Goal: Task Accomplishment & Management: Use online tool/utility

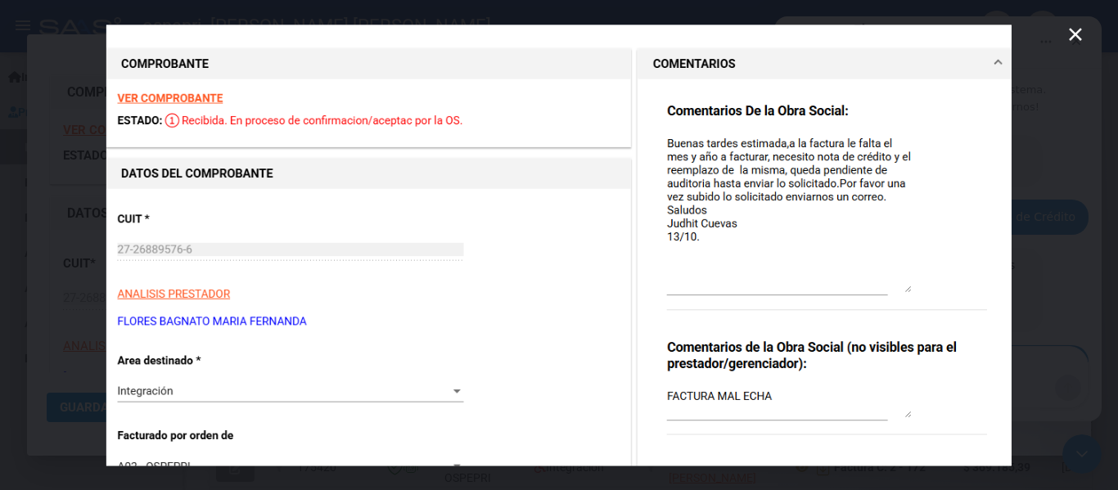
scroll to position [1444, 0]
click at [1081, 29] on icon "Cerrar" at bounding box center [1074, 34] width 13 height 13
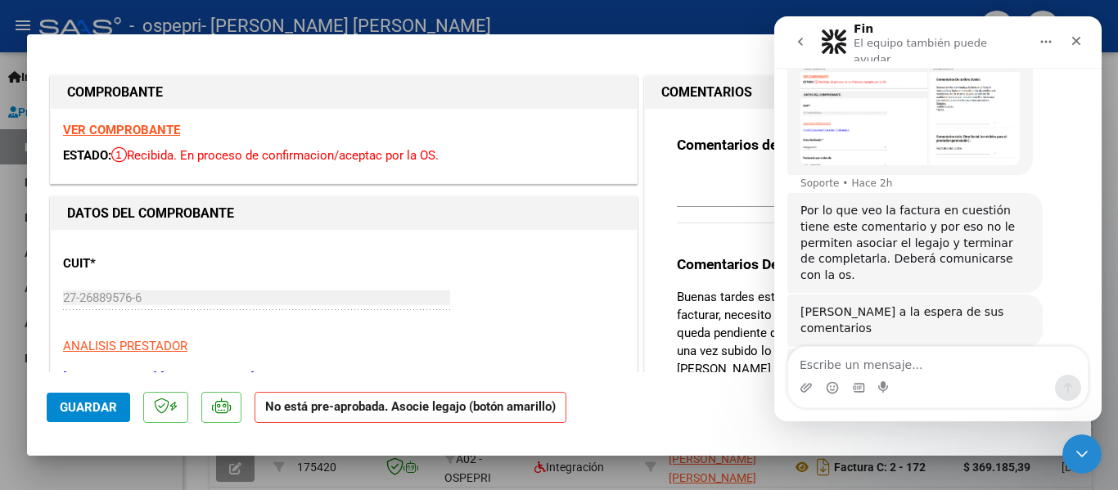
scroll to position [1403, 0]
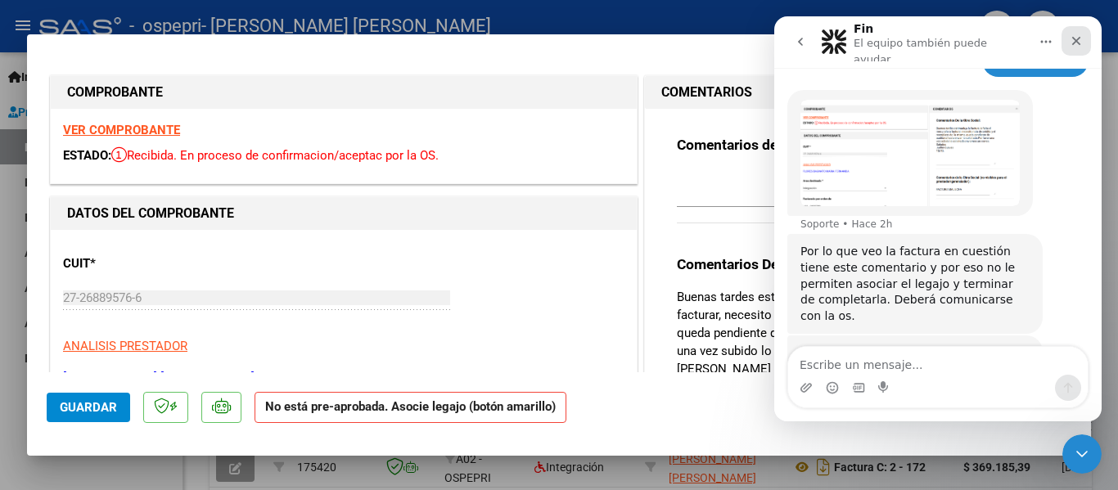
click at [1077, 38] on icon "Cerrar" at bounding box center [1076, 41] width 9 height 9
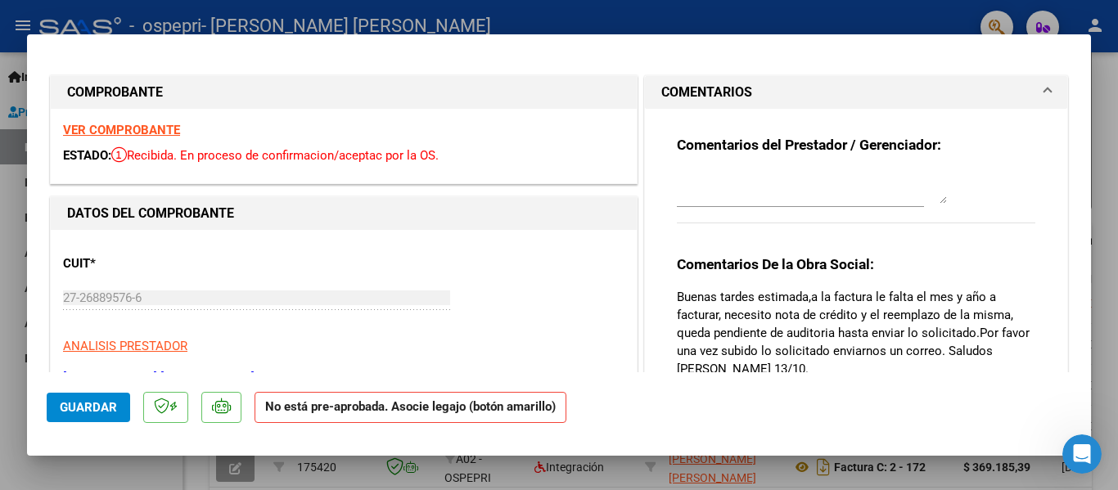
scroll to position [1411, 0]
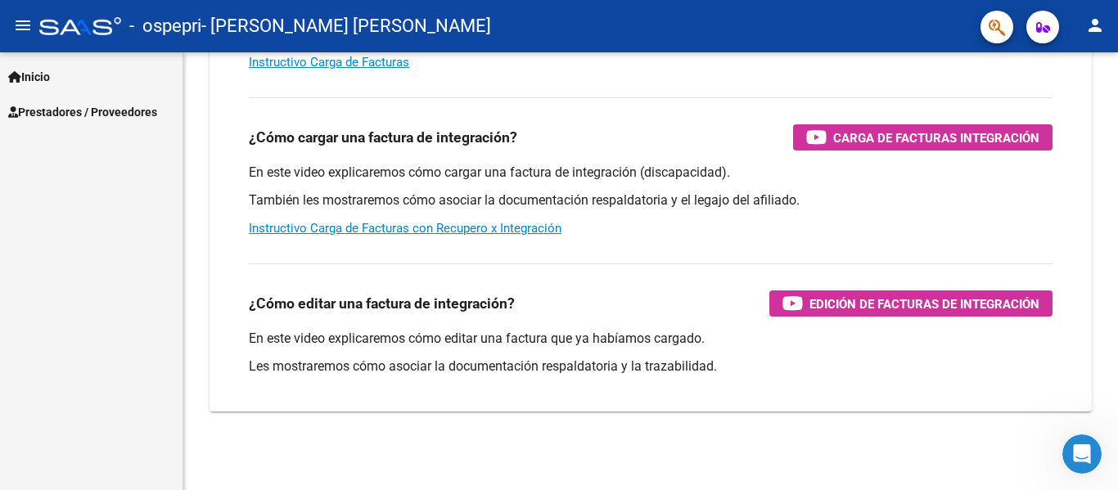
scroll to position [280, 0]
click at [60, 109] on span "Prestadores / Proveedores" at bounding box center [82, 112] width 149 height 18
click at [35, 68] on span "Inicio" at bounding box center [29, 77] width 42 height 18
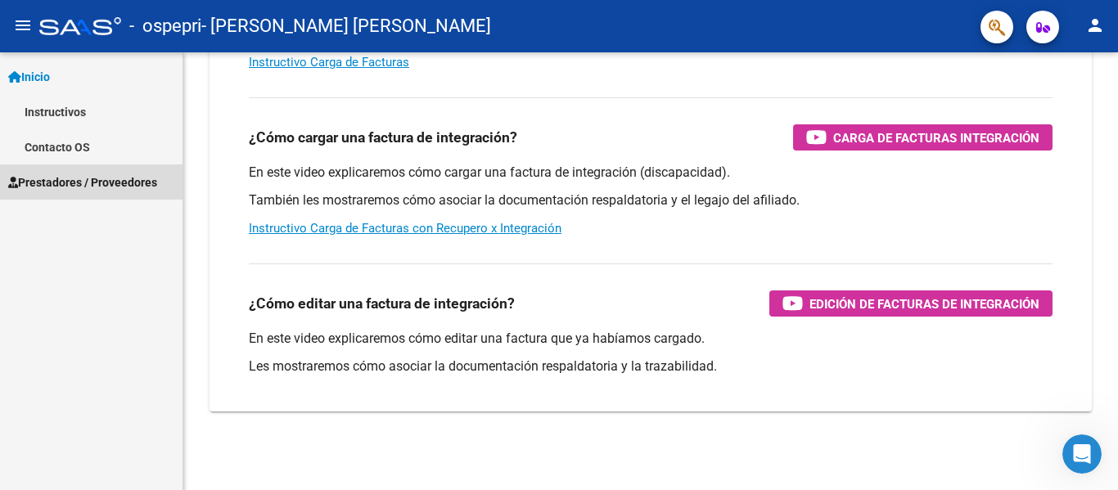
click at [65, 182] on span "Prestadores / Proveedores" at bounding box center [82, 182] width 149 height 18
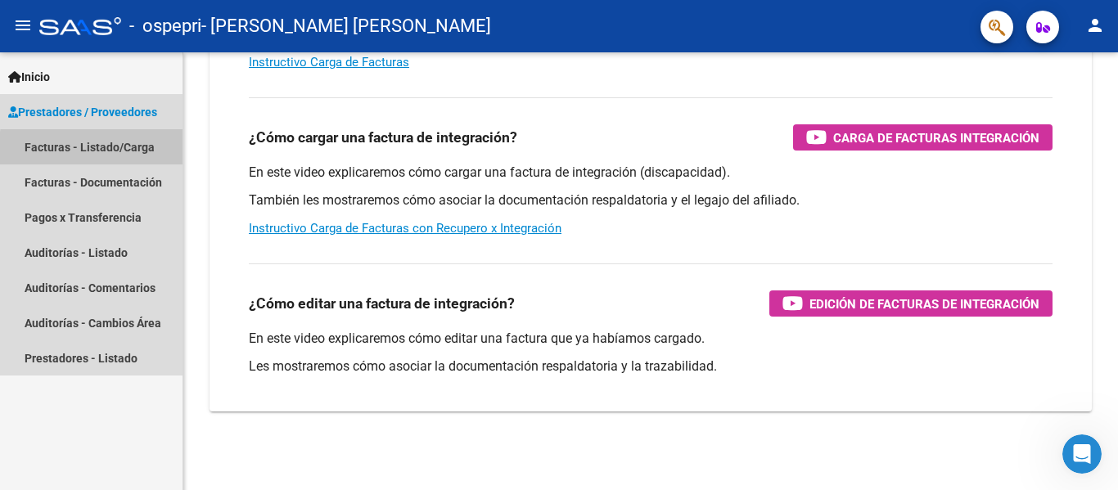
click at [127, 151] on link "Facturas - Listado/Carga" at bounding box center [91, 146] width 182 height 35
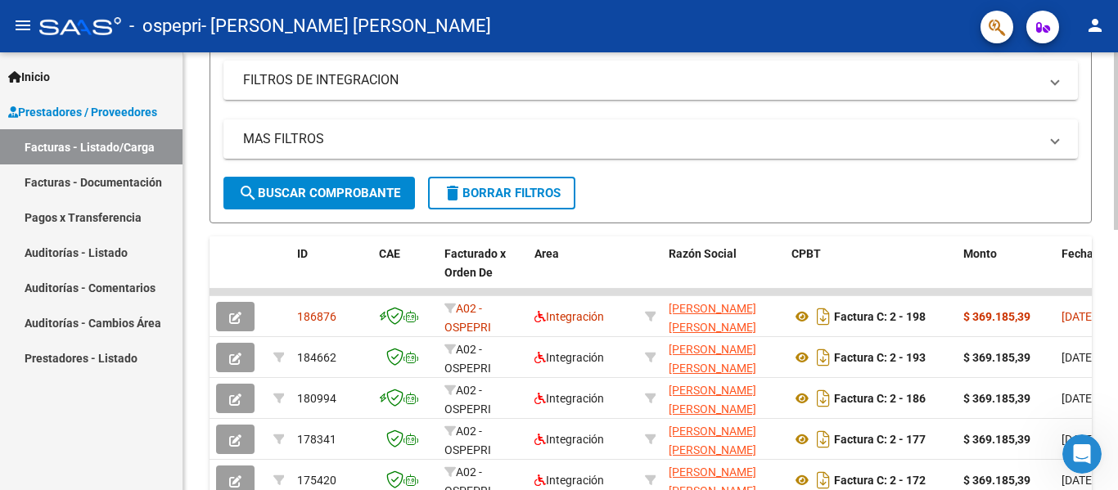
scroll to position [151, 0]
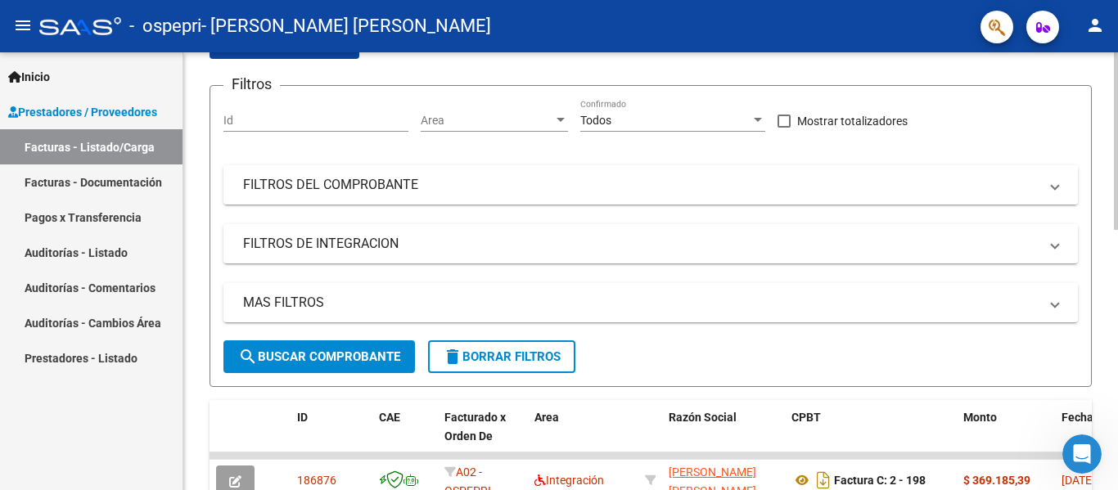
click at [1054, 179] on span at bounding box center [1054, 185] width 7 height 18
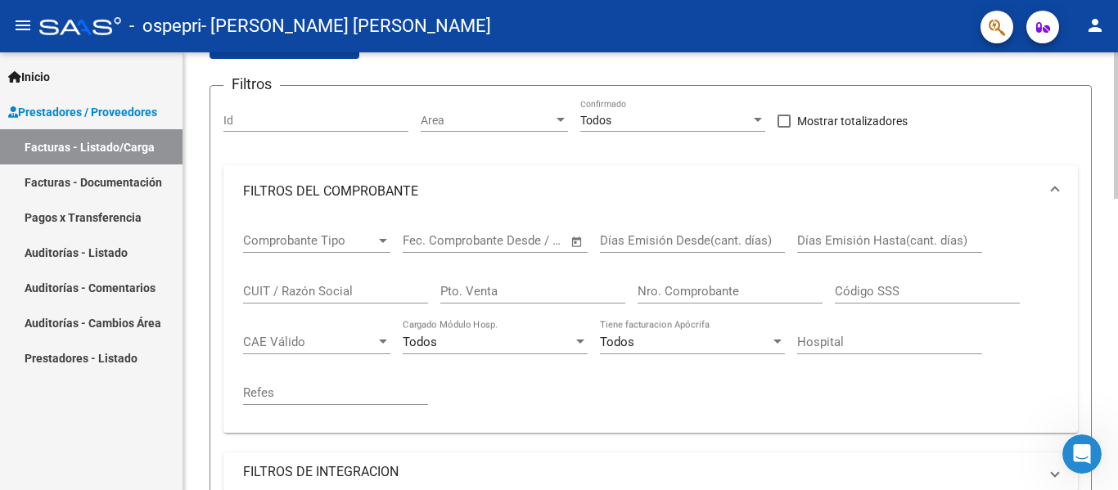
click at [384, 241] on div at bounding box center [383, 241] width 8 height 4
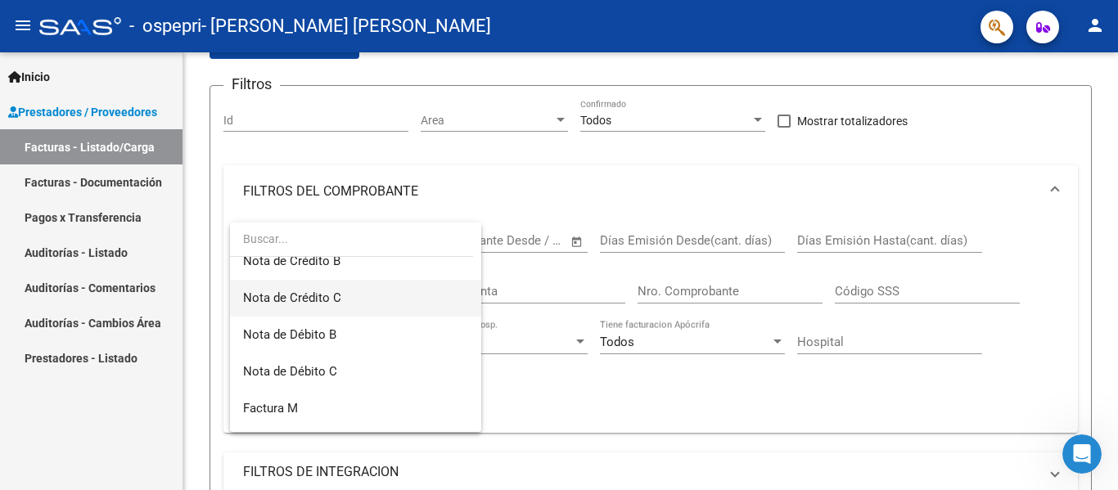
scroll to position [245, 0]
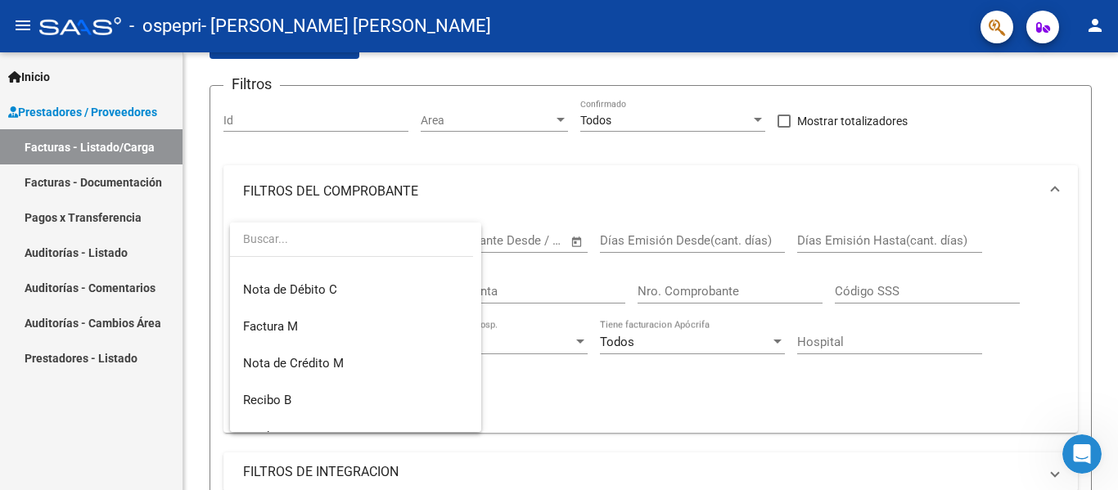
click at [1091, 272] on div at bounding box center [559, 245] width 1118 height 490
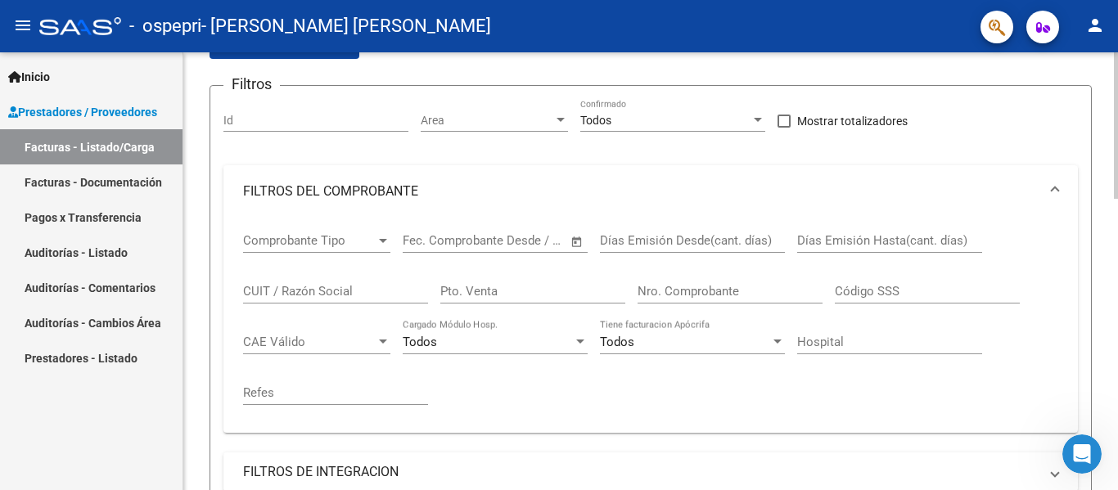
scroll to position [314, 0]
